Goal: Information Seeking & Learning: Check status

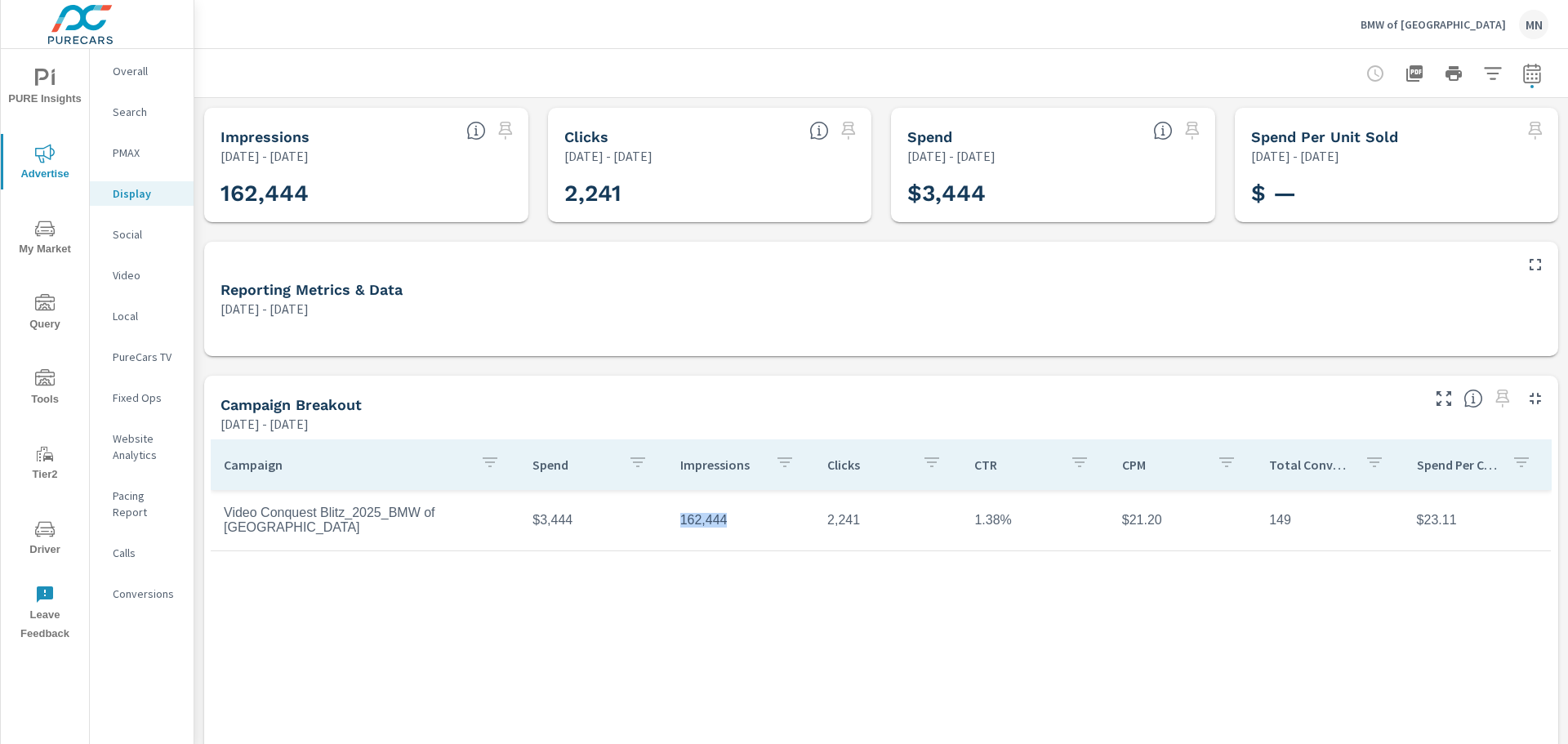
drag, startPoint x: 669, startPoint y: 520, endPoint x: 735, endPoint y: 524, distance: 66.1
click at [735, 524] on td "162,444" at bounding box center [740, 520] width 147 height 41
drag, startPoint x: 969, startPoint y: 525, endPoint x: 1036, endPoint y: 525, distance: 67.0
click at [1036, 525] on td "1.38%" at bounding box center [1035, 520] width 147 height 41
drag, startPoint x: 1298, startPoint y: 515, endPoint x: 1254, endPoint y: 520, distance: 44.3
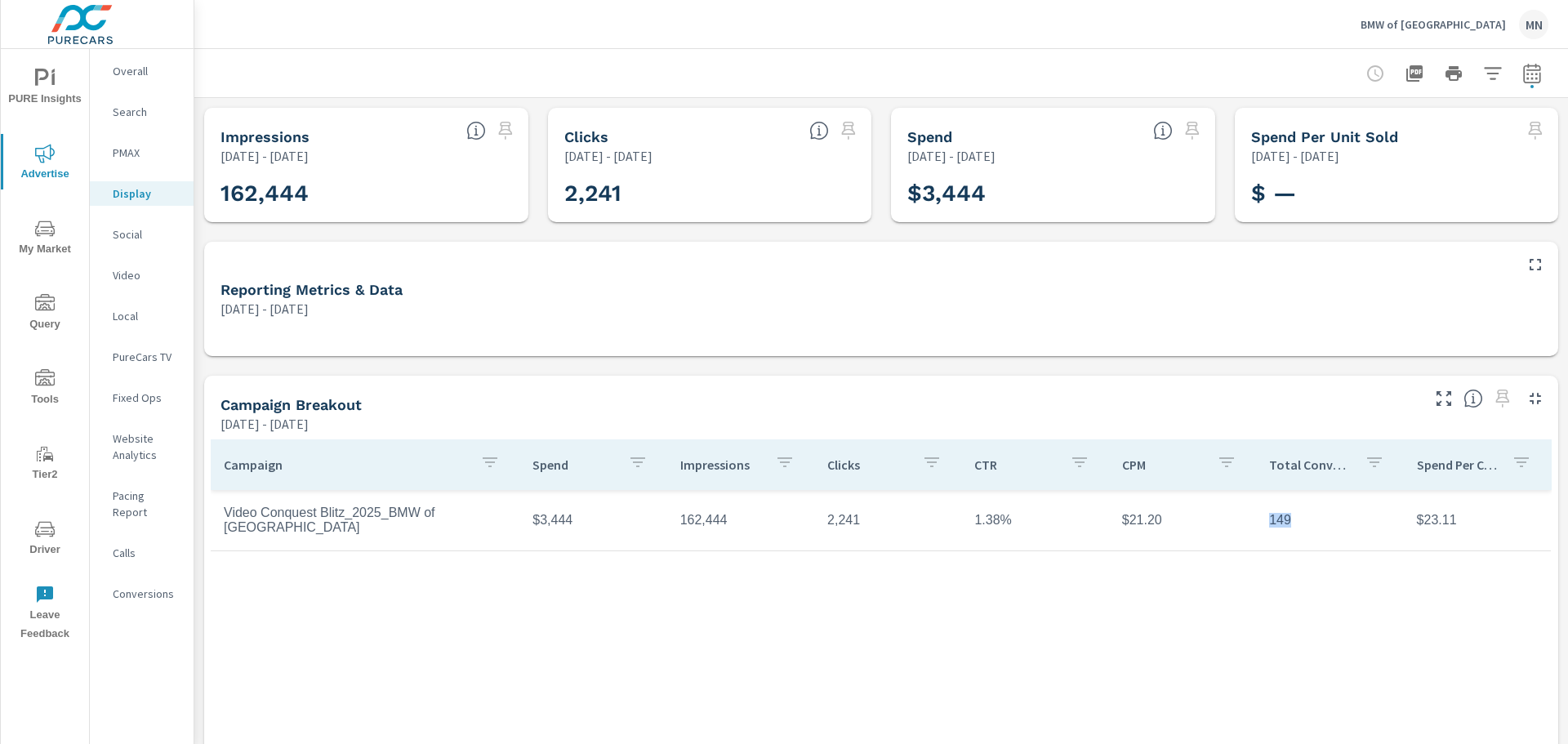
click at [1256, 520] on td "149" at bounding box center [1329, 520] width 147 height 41
click at [1526, 73] on icon "button" at bounding box center [1531, 76] width 10 height 6
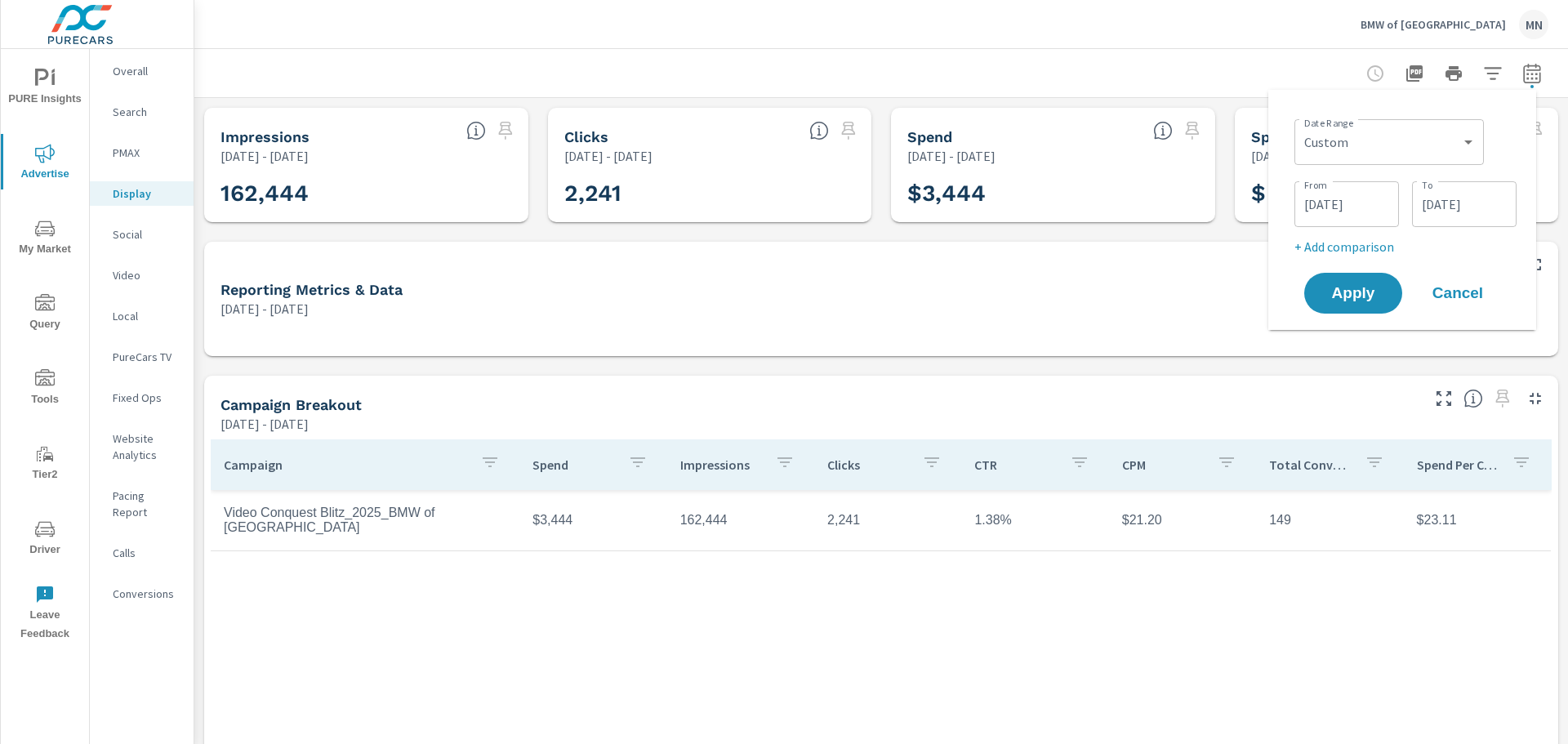
click at [1269, 64] on div at bounding box center [881, 73] width 1335 height 48
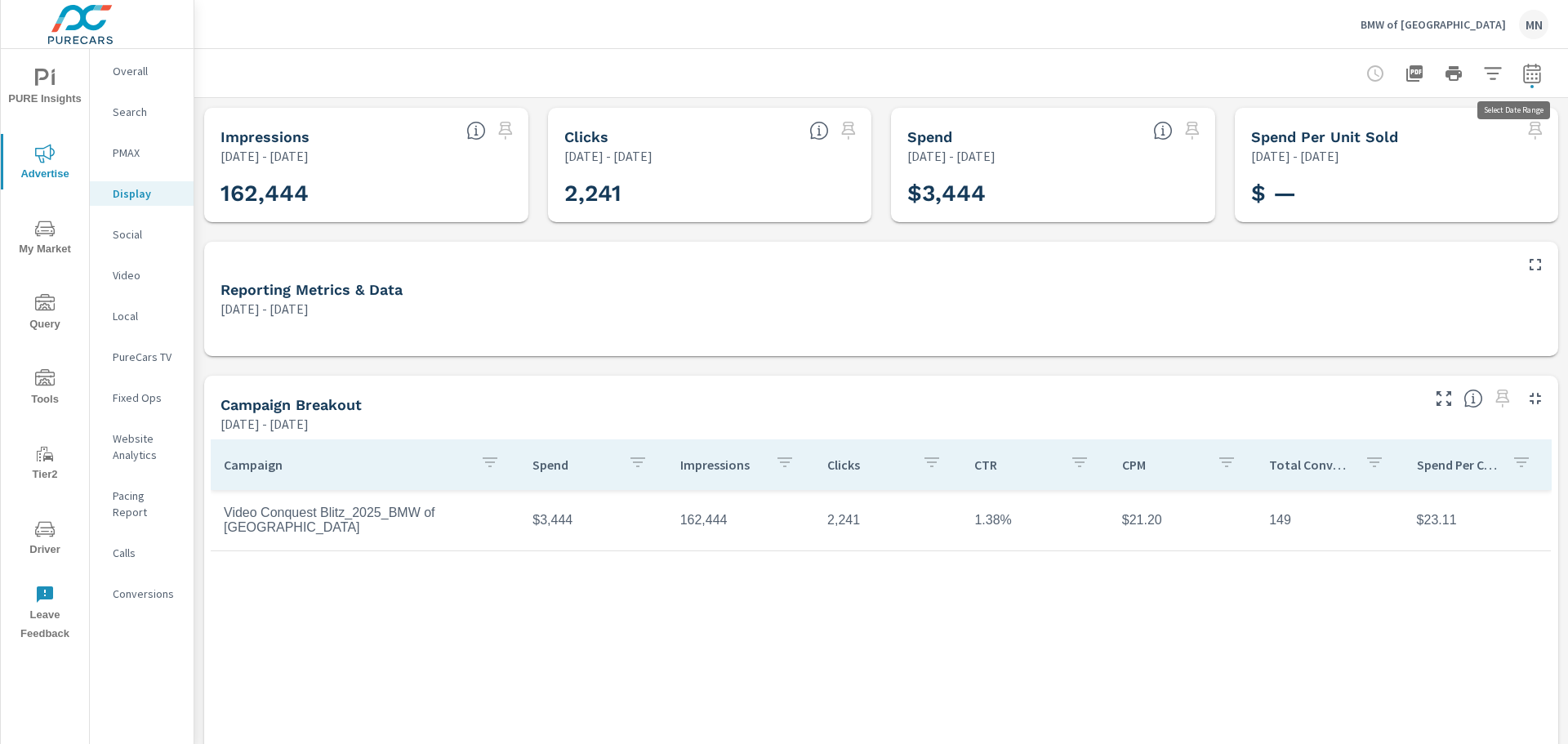
click at [1523, 80] on icon "button" at bounding box center [1532, 73] width 19 height 19
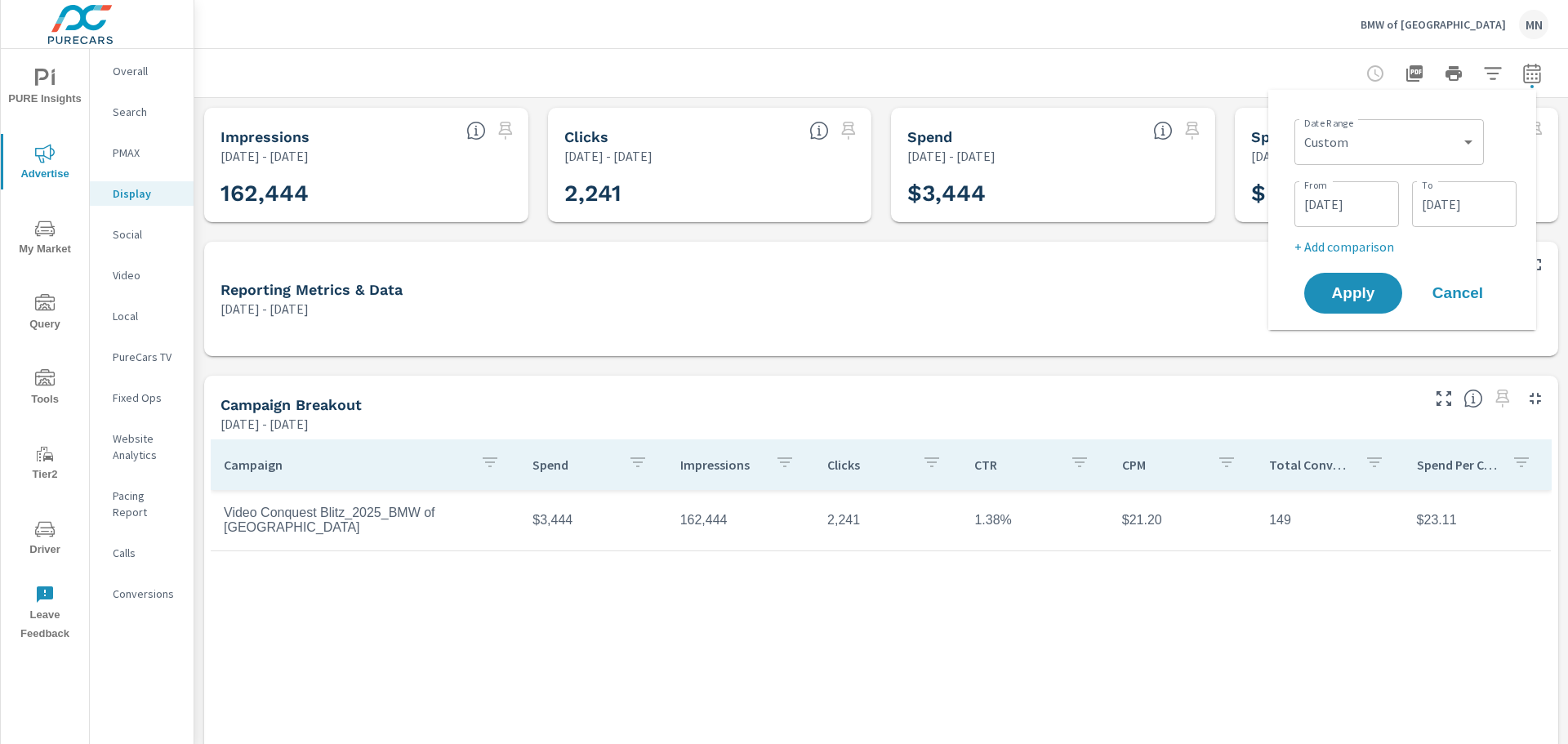
click at [885, 73] on div at bounding box center [881, 73] width 1335 height 48
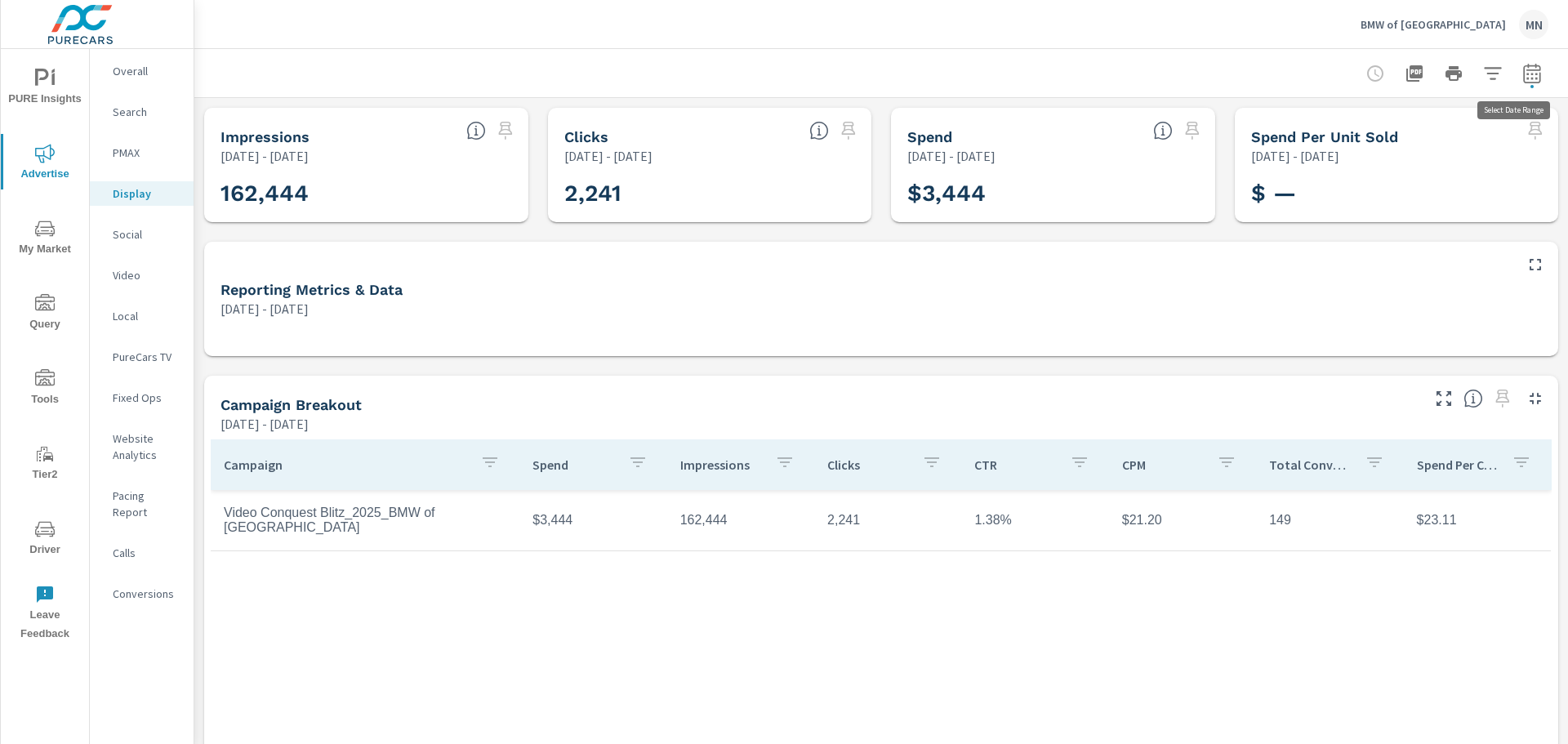
click at [1523, 80] on icon "button" at bounding box center [1532, 73] width 19 height 19
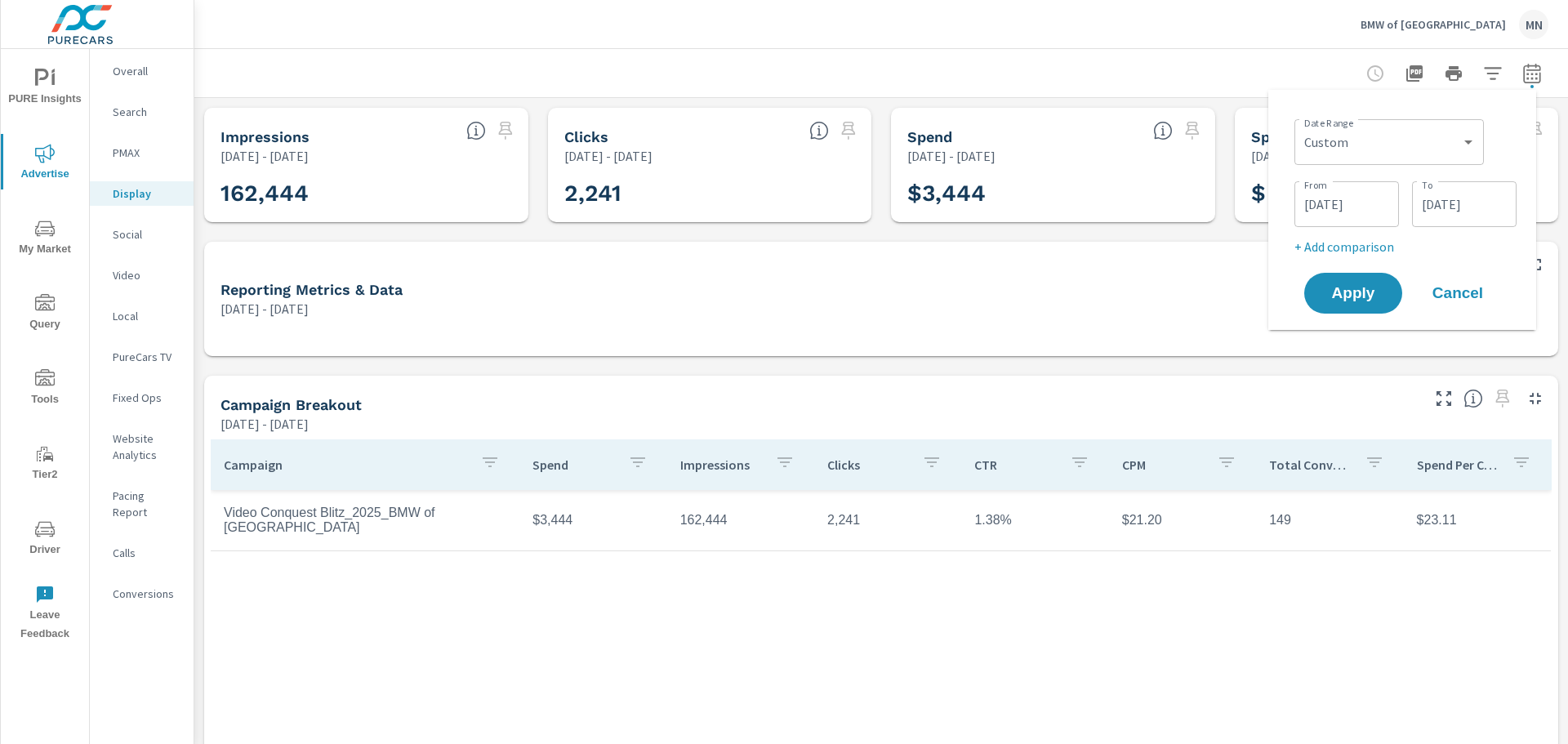
click at [1279, 72] on div at bounding box center [881, 73] width 1335 height 48
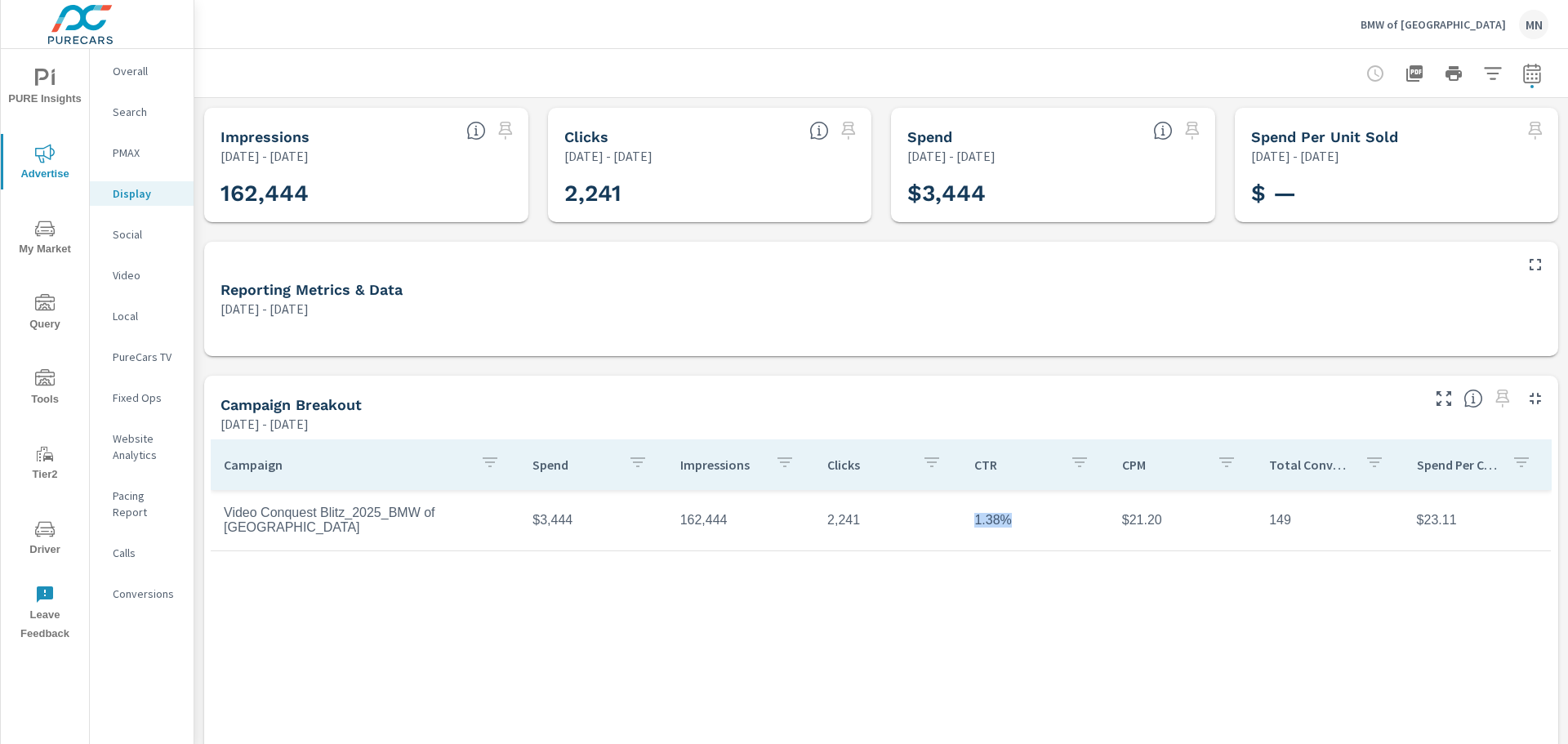
drag, startPoint x: 970, startPoint y: 525, endPoint x: 1011, endPoint y: 523, distance: 41.0
click at [1011, 523] on td "1.38%" at bounding box center [1035, 520] width 147 height 41
click at [872, 577] on div "Campaign Spend Impressions Clicks CTR CPM Total Conversions Spend Per Conversio…" at bounding box center [881, 650] width 1341 height 421
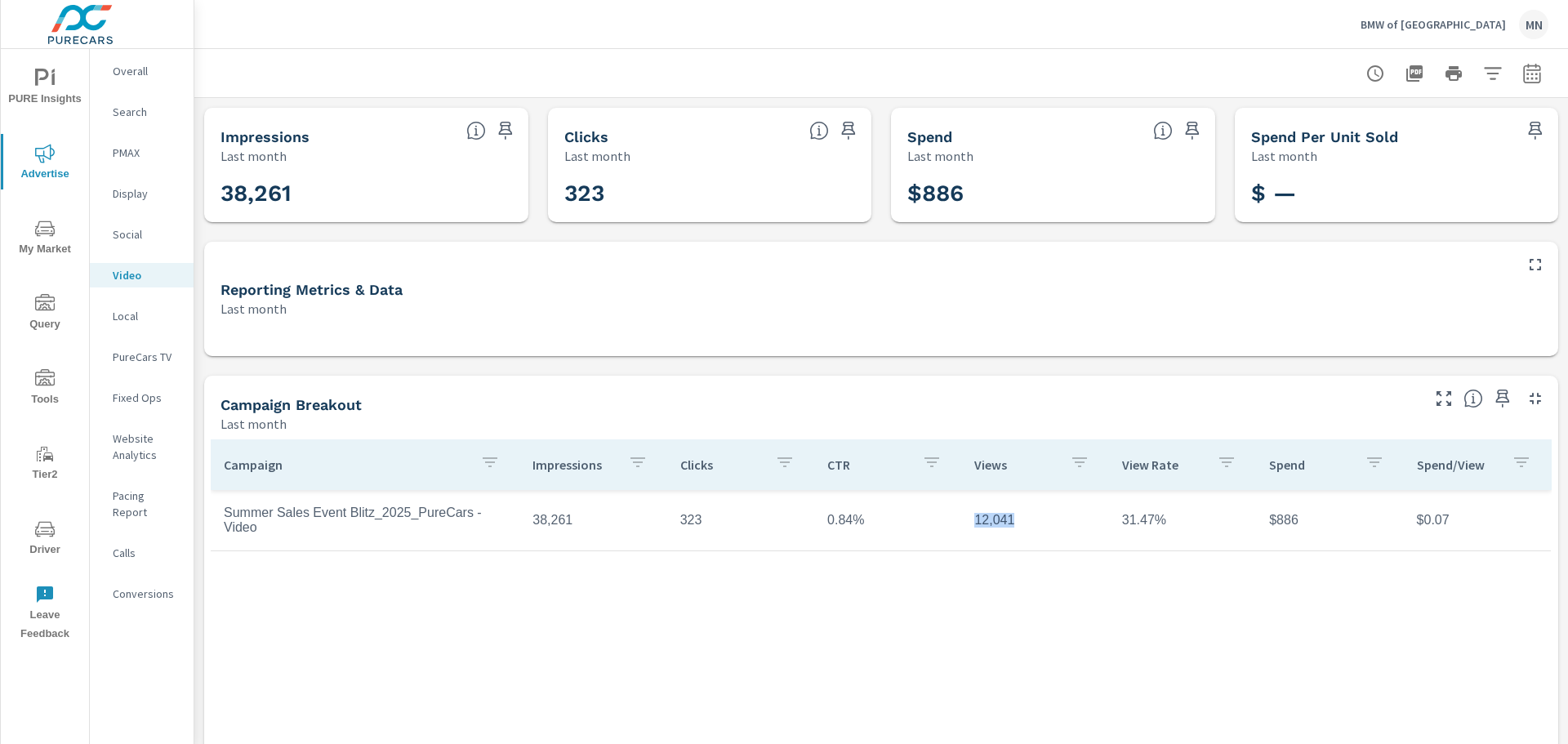
drag, startPoint x: 969, startPoint y: 523, endPoint x: 1017, endPoint y: 528, distance: 48.3
click at [1017, 528] on td "12,041" at bounding box center [1035, 520] width 147 height 41
drag, startPoint x: 1155, startPoint y: 521, endPoint x: 1106, endPoint y: 521, distance: 49.0
click at [1109, 521] on td "31.47%" at bounding box center [1182, 520] width 147 height 41
click at [615, 638] on div "Campaign Impressions Clicks CTR Views View Rate Spend Spend/View Summer Sales E…" at bounding box center [881, 650] width 1341 height 421
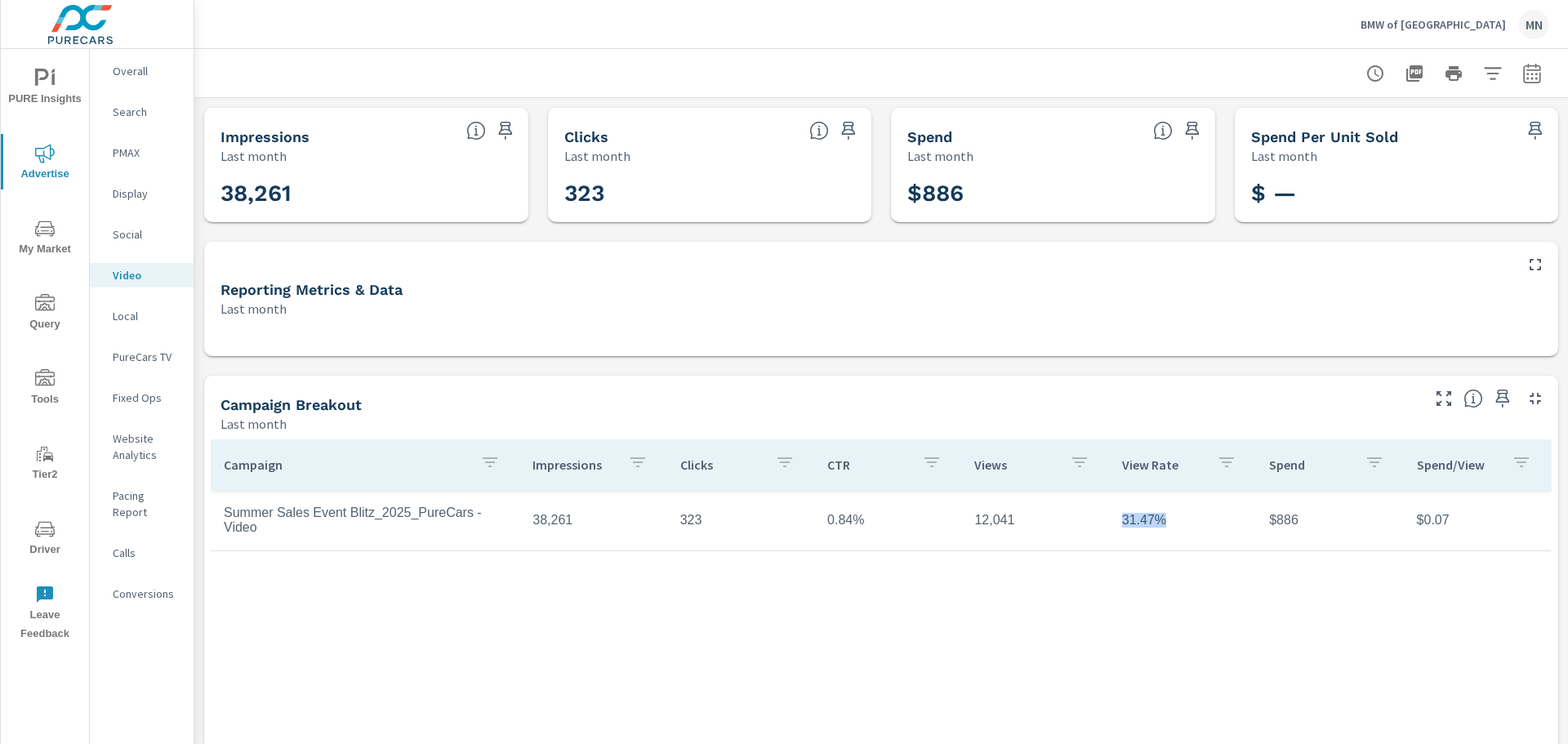
drag, startPoint x: 1159, startPoint y: 527, endPoint x: 1114, endPoint y: 529, distance: 45.0
click at [1114, 529] on td "31.47%" at bounding box center [1182, 520] width 147 height 41
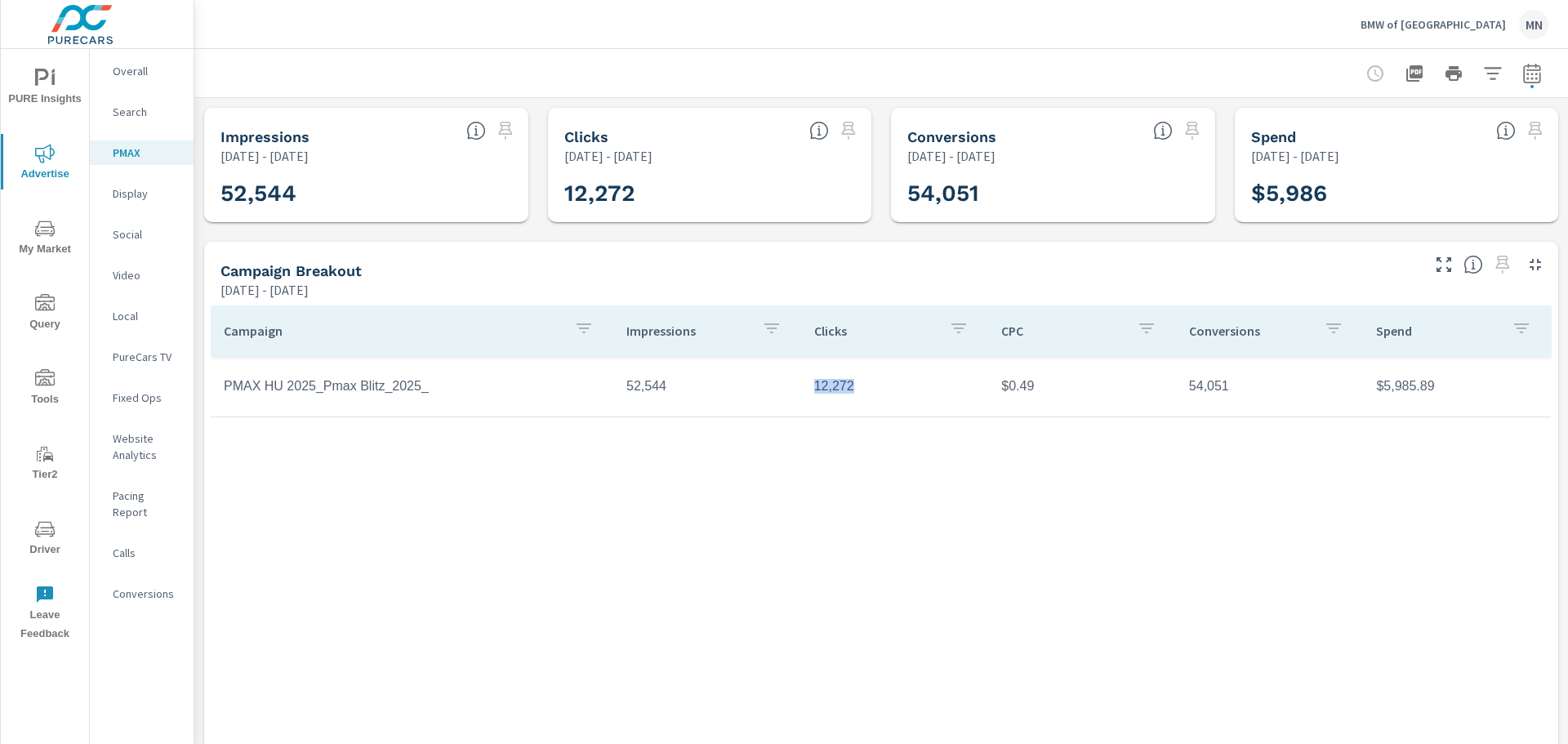
drag, startPoint x: 801, startPoint y: 387, endPoint x: 852, endPoint y: 392, distance: 51.2
click at [852, 392] on td "12,272" at bounding box center [895, 386] width 188 height 41
click at [1039, 486] on div "Campaign Impressions Clicks CPC Conversions Spend PMAX HU 2025_Pmax Blitz_2025_…" at bounding box center [881, 515] width 1341 height 421
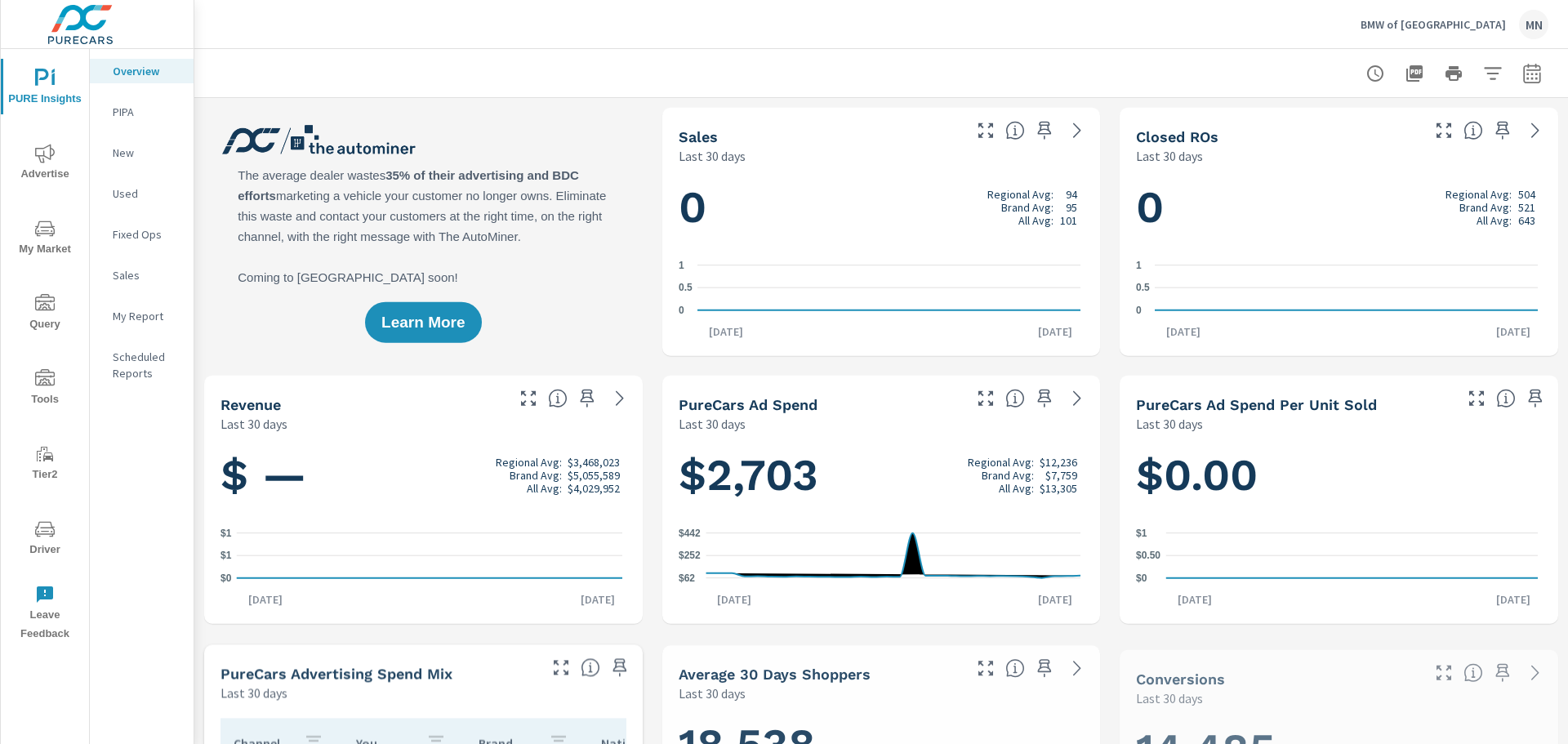
scroll to position [1, 0]
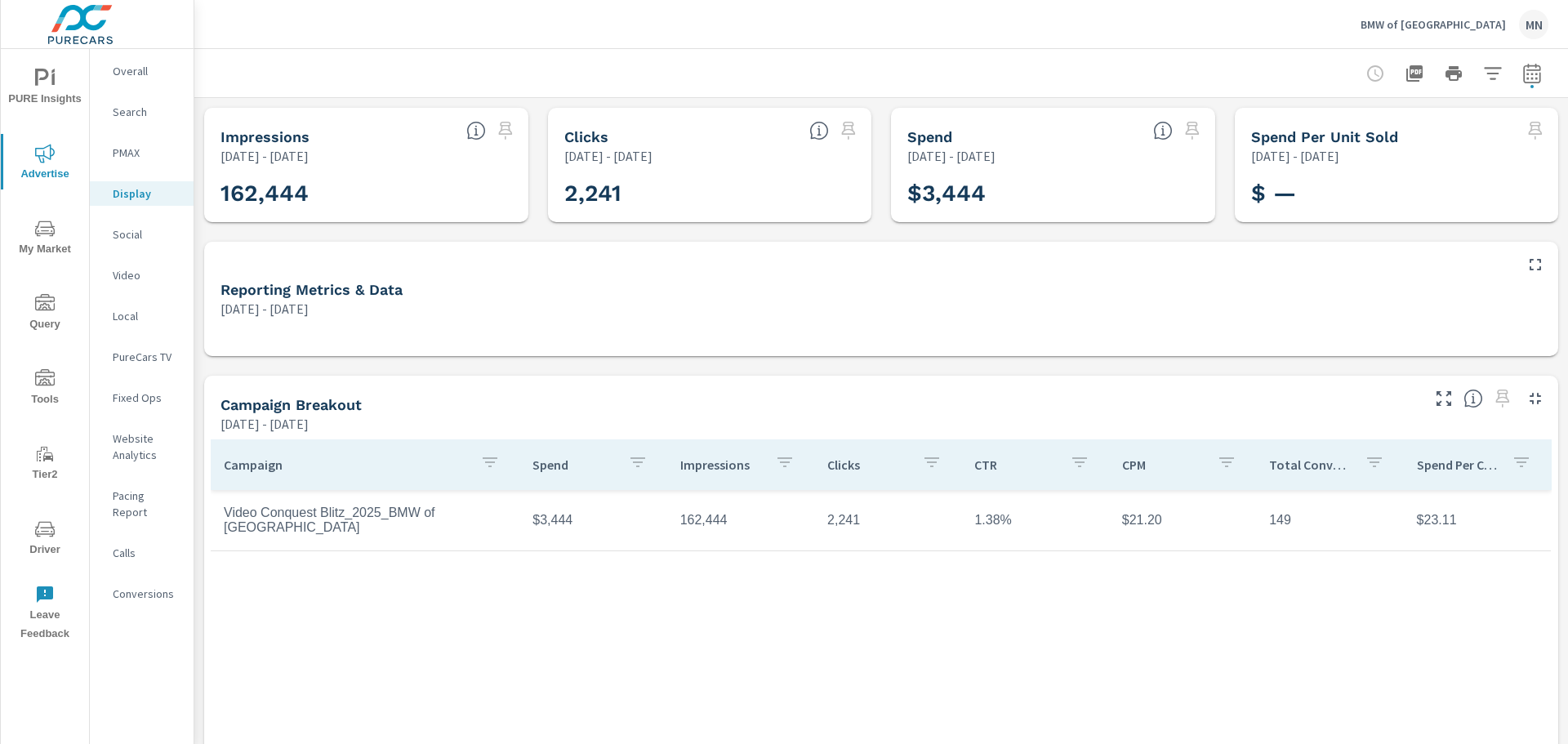
click at [44, 235] on icon "nav menu" at bounding box center [44, 228] width 19 height 19
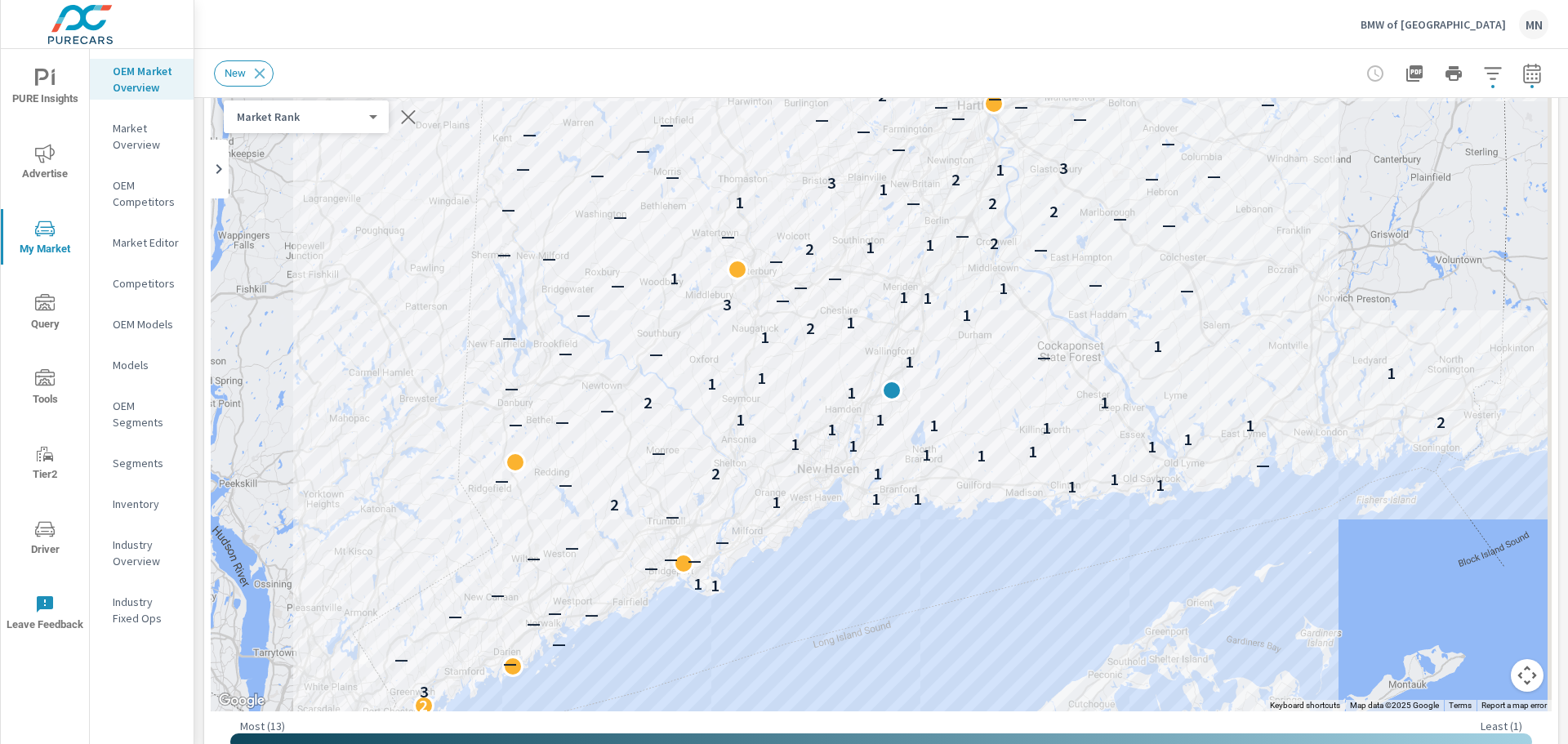
scroll to position [137, 0]
